Goal: Navigation & Orientation: Find specific page/section

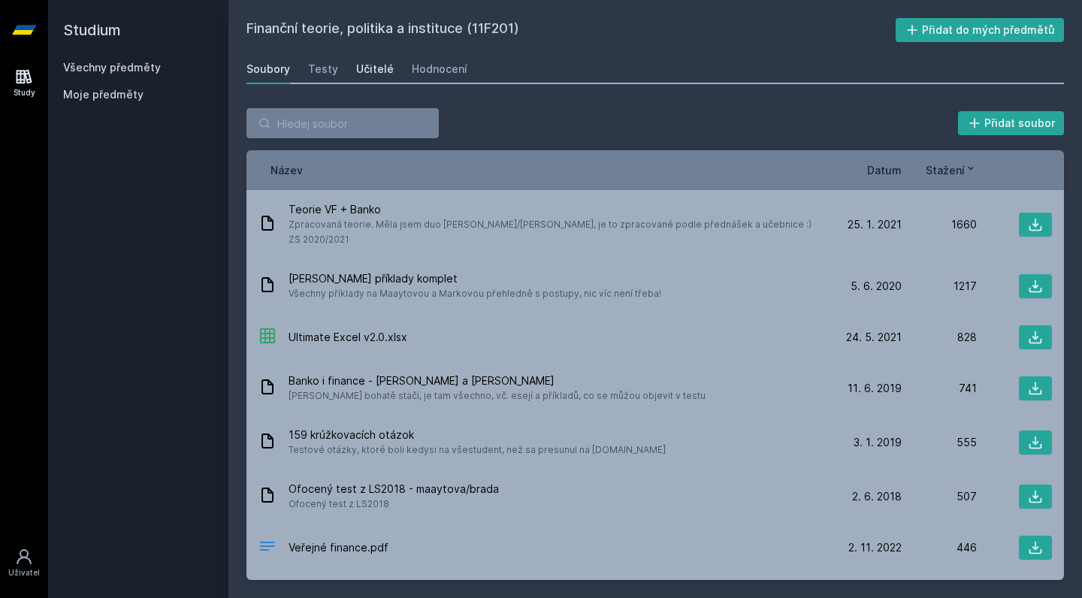
click at [379, 73] on div "Učitelé" at bounding box center [375, 69] width 38 height 15
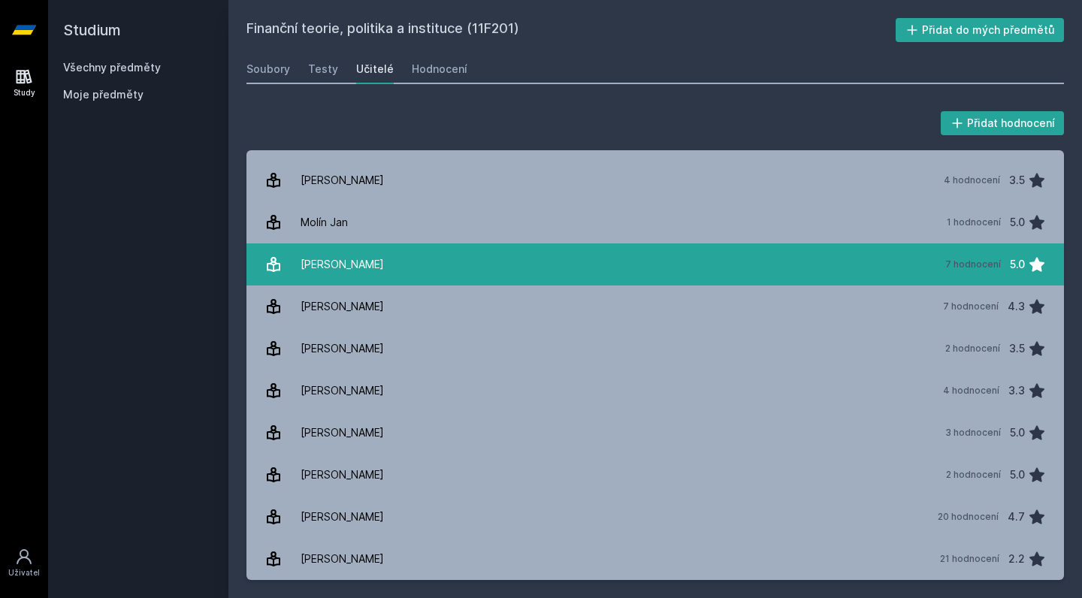
scroll to position [412, 0]
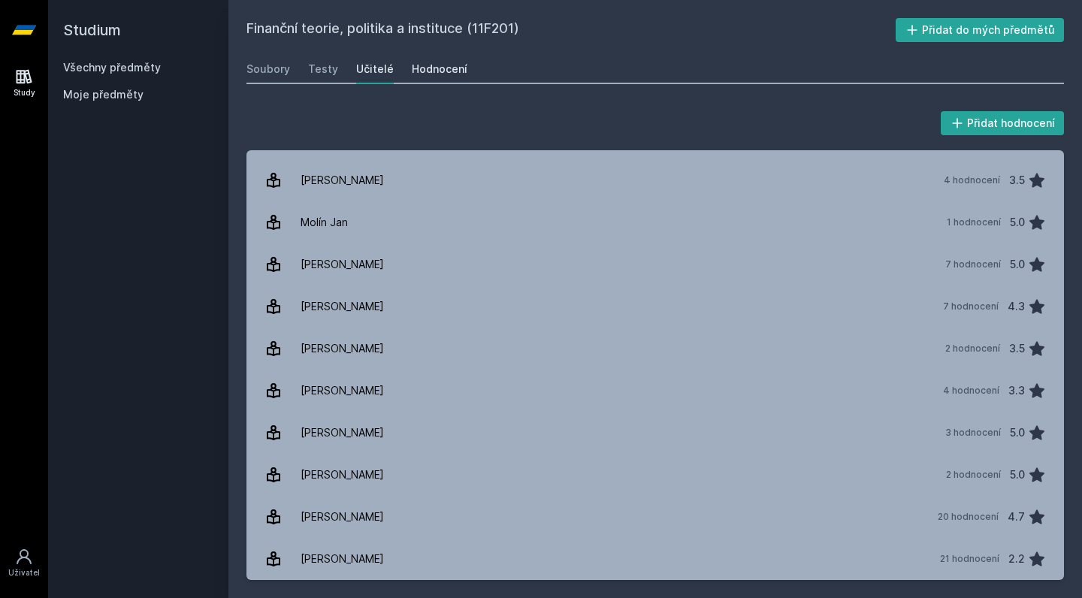
click at [444, 67] on div "Hodnocení" at bounding box center [440, 69] width 56 height 15
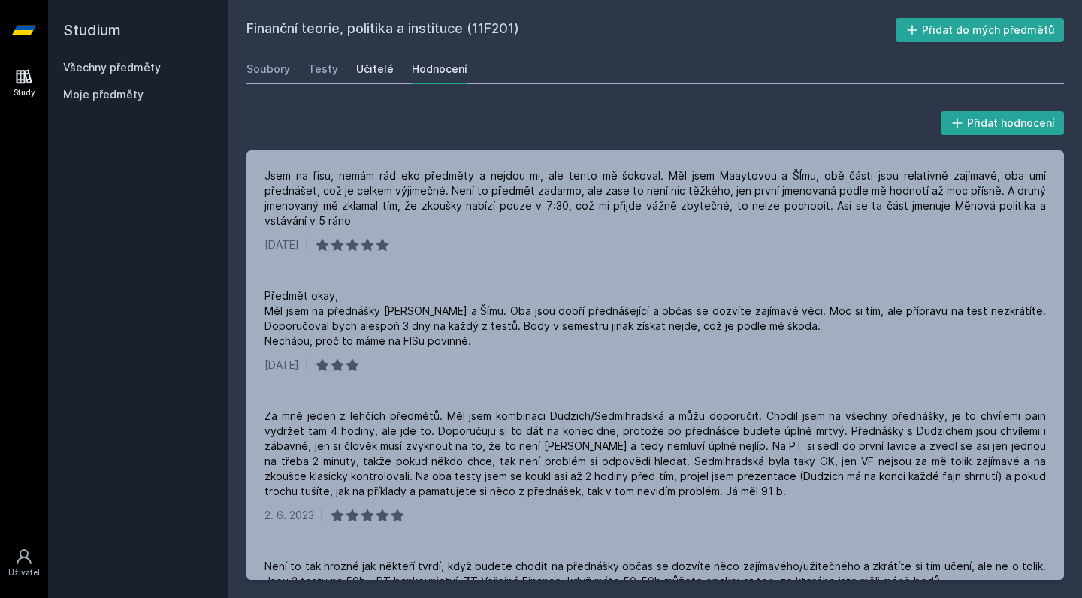
click at [364, 71] on div "Učitelé" at bounding box center [375, 69] width 38 height 15
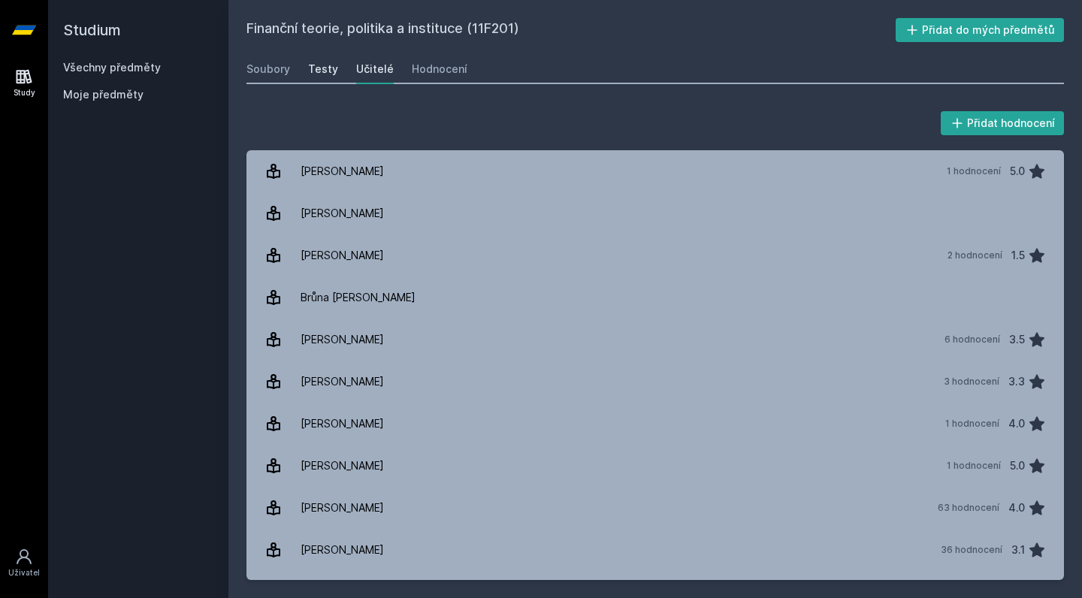
click at [318, 71] on div "Testy" at bounding box center [323, 69] width 30 height 15
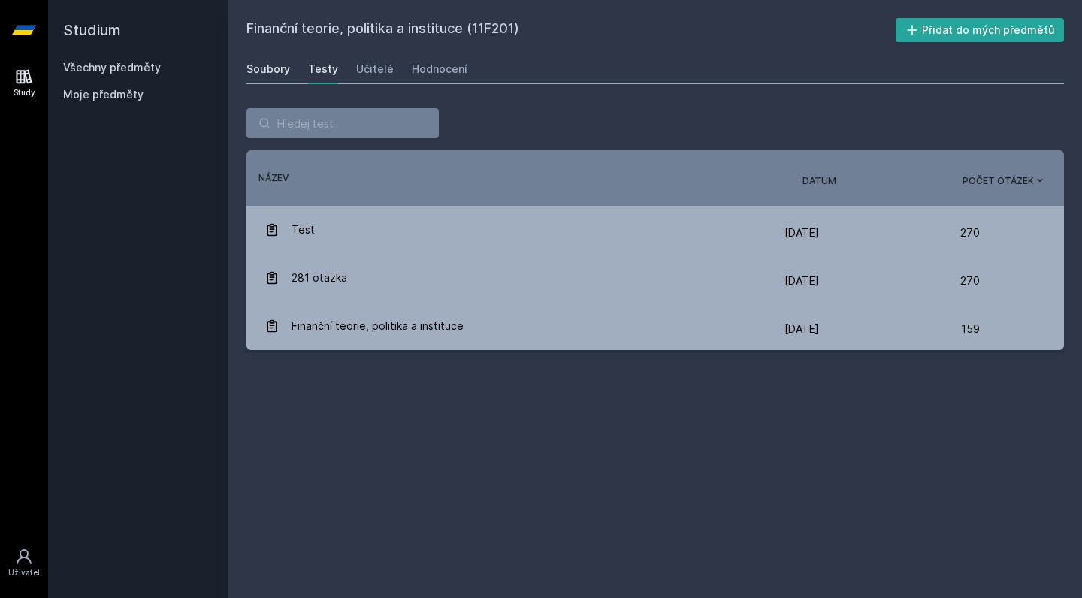
click at [276, 74] on div "Soubory" at bounding box center [268, 69] width 44 height 15
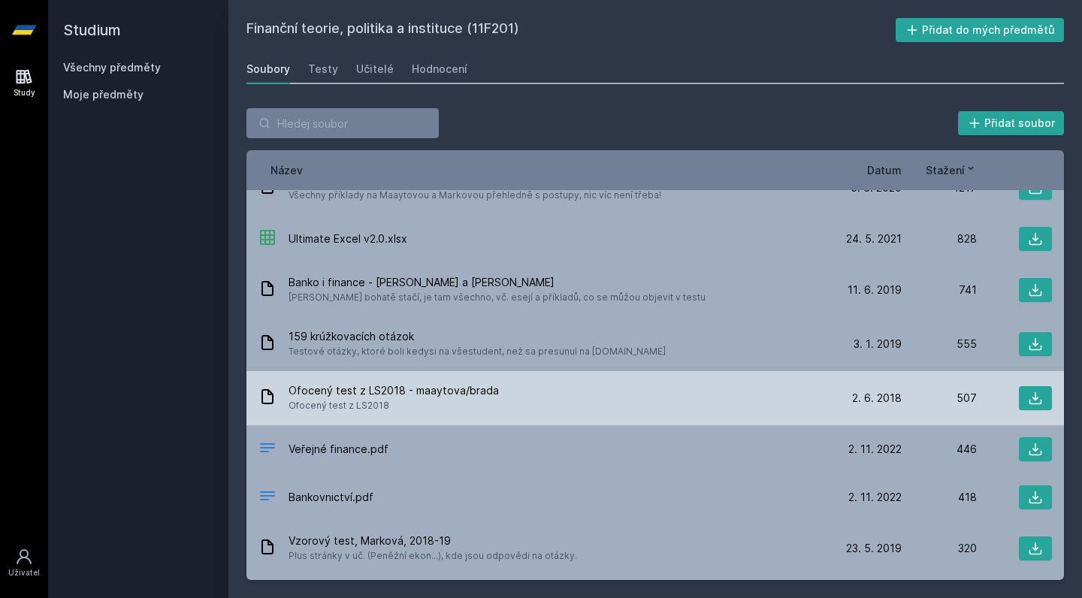
scroll to position [107, 0]
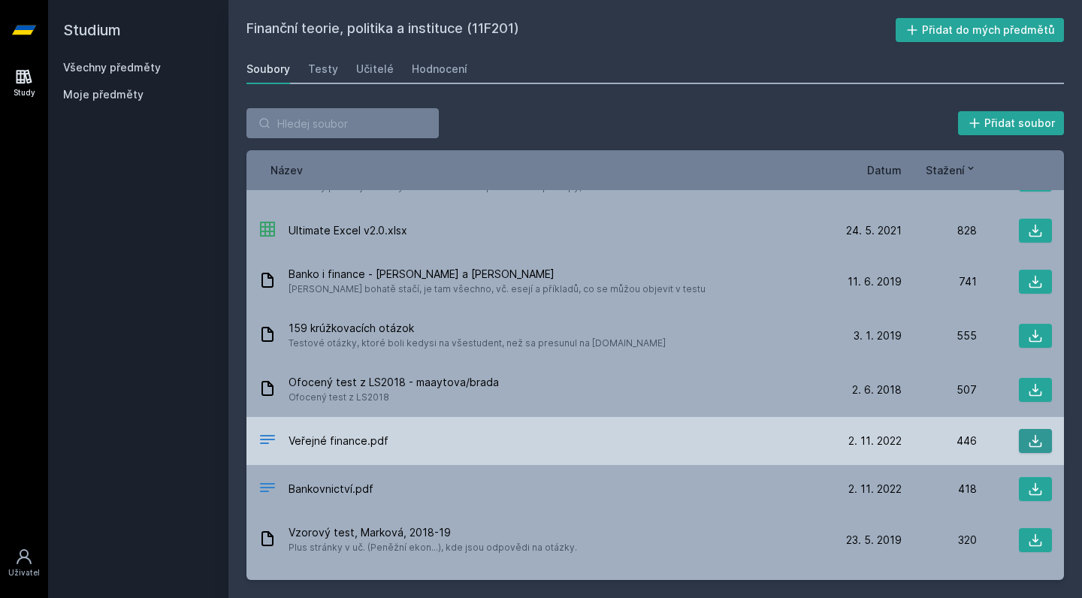
click at [1034, 434] on icon at bounding box center [1035, 441] width 15 height 15
